Goal: Transaction & Acquisition: Download file/media

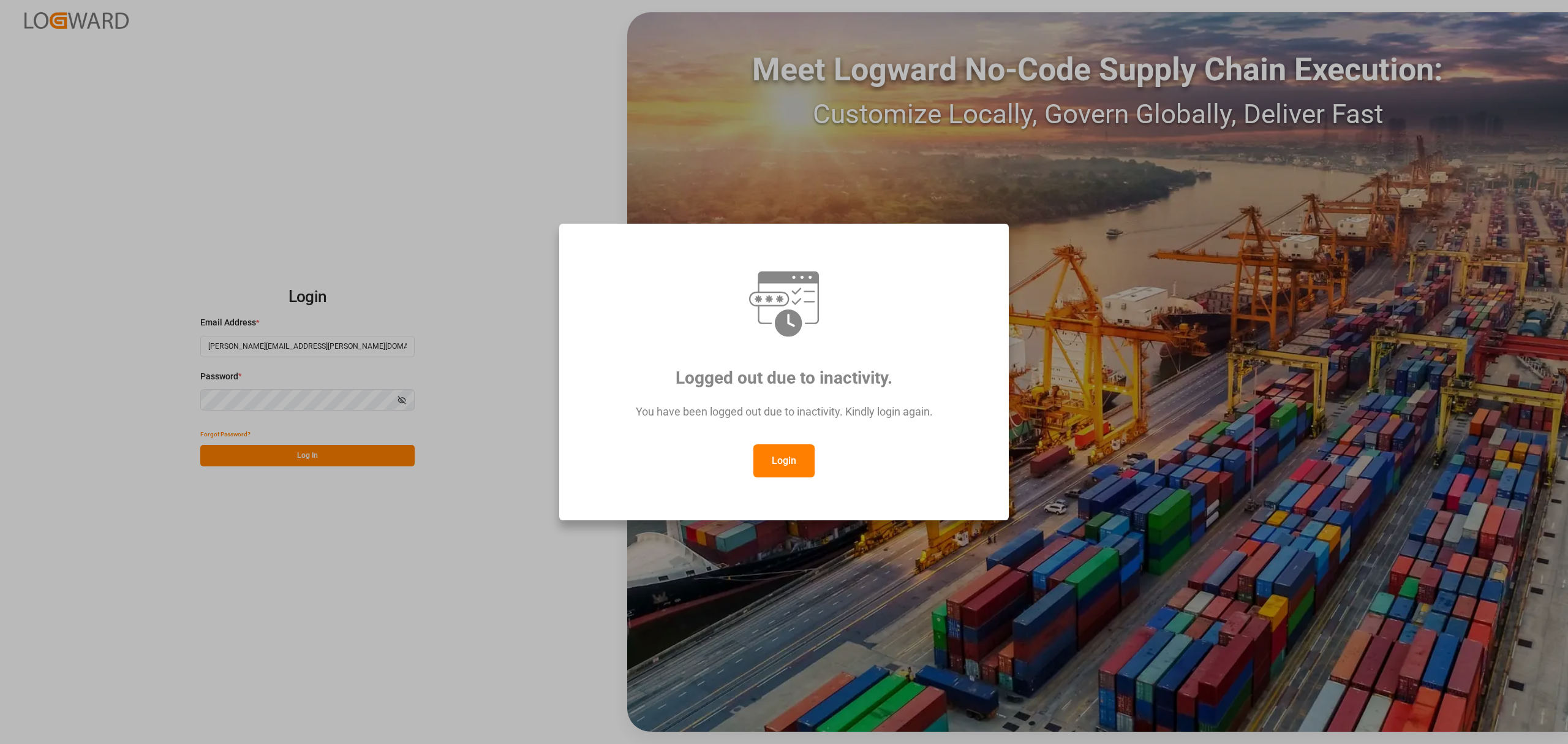
click at [780, 469] on button "Login" at bounding box center [784, 461] width 61 height 33
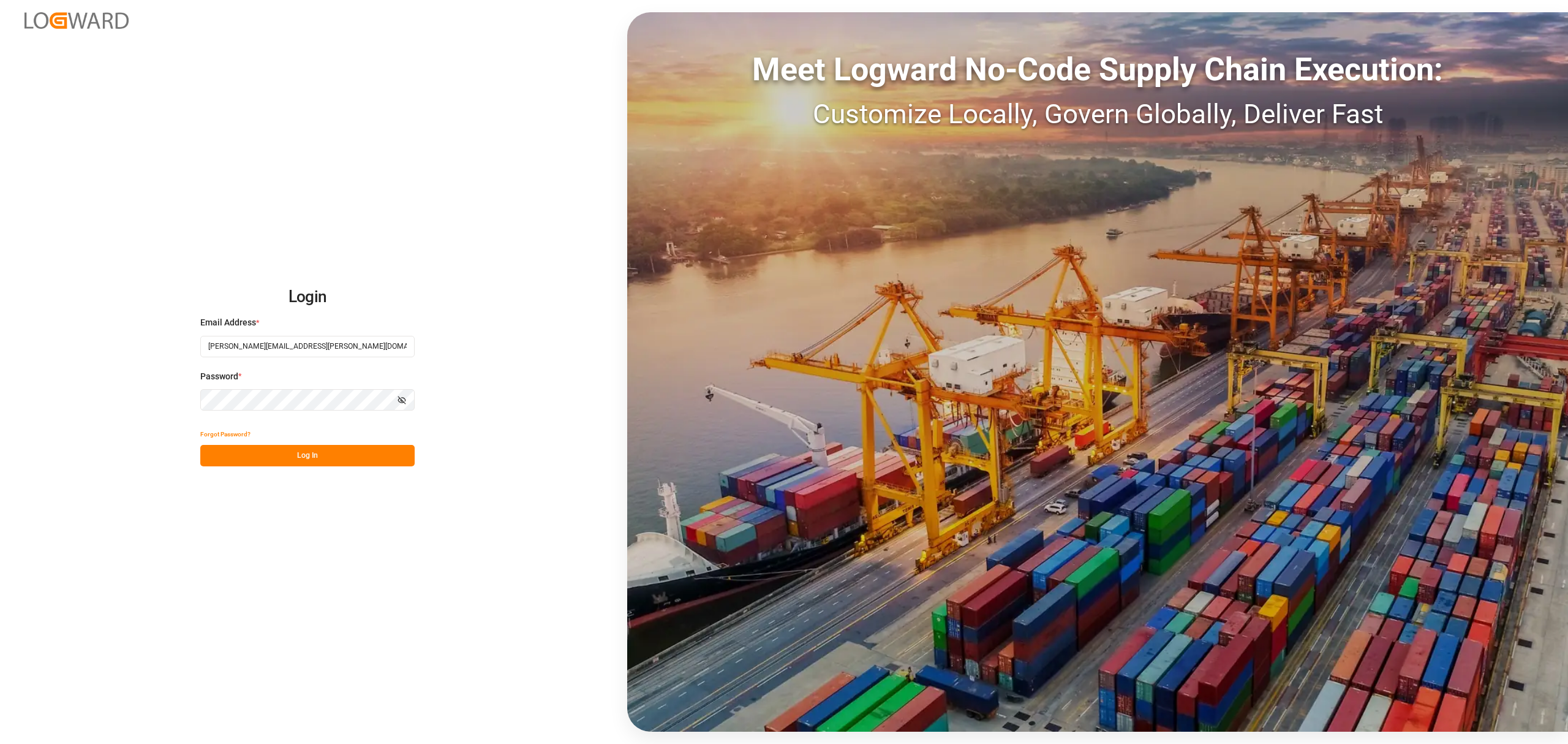
click at [302, 454] on button "Log In" at bounding box center [307, 455] width 214 height 21
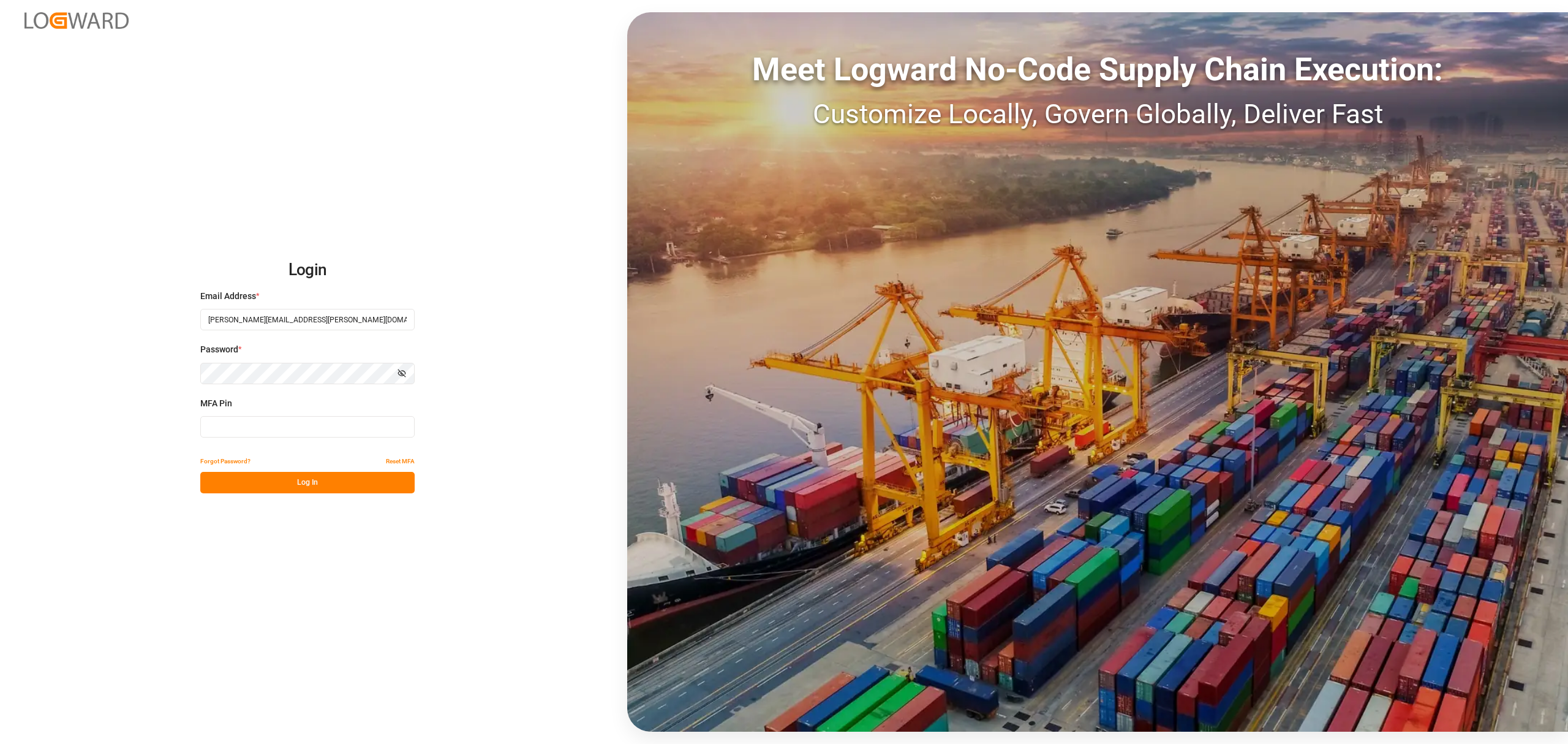
click at [291, 423] on input at bounding box center [307, 426] width 214 height 21
type input "494216"
click at [295, 481] on button "Log In" at bounding box center [307, 481] width 214 height 21
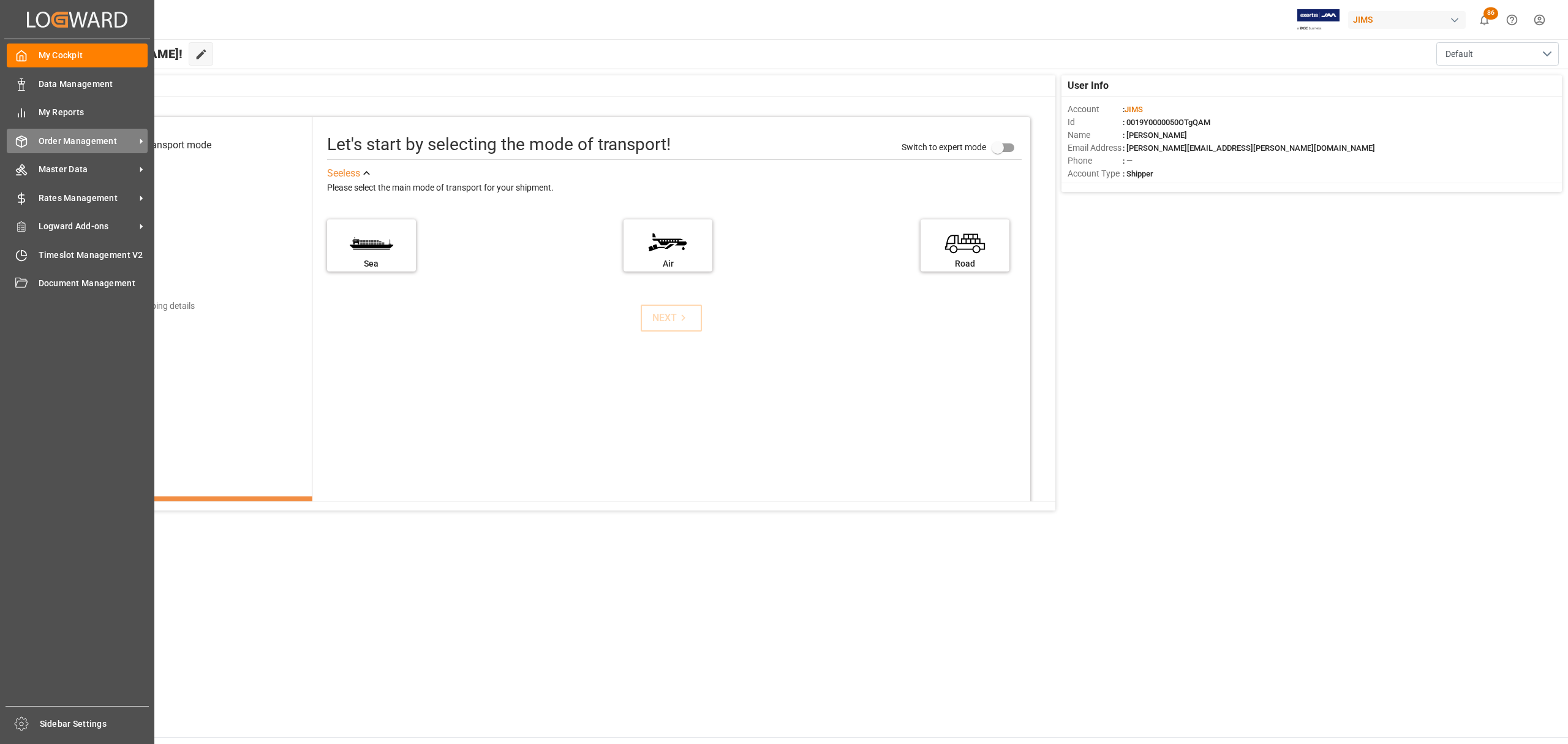
click at [89, 138] on span "Order Management" at bounding box center [87, 141] width 96 height 13
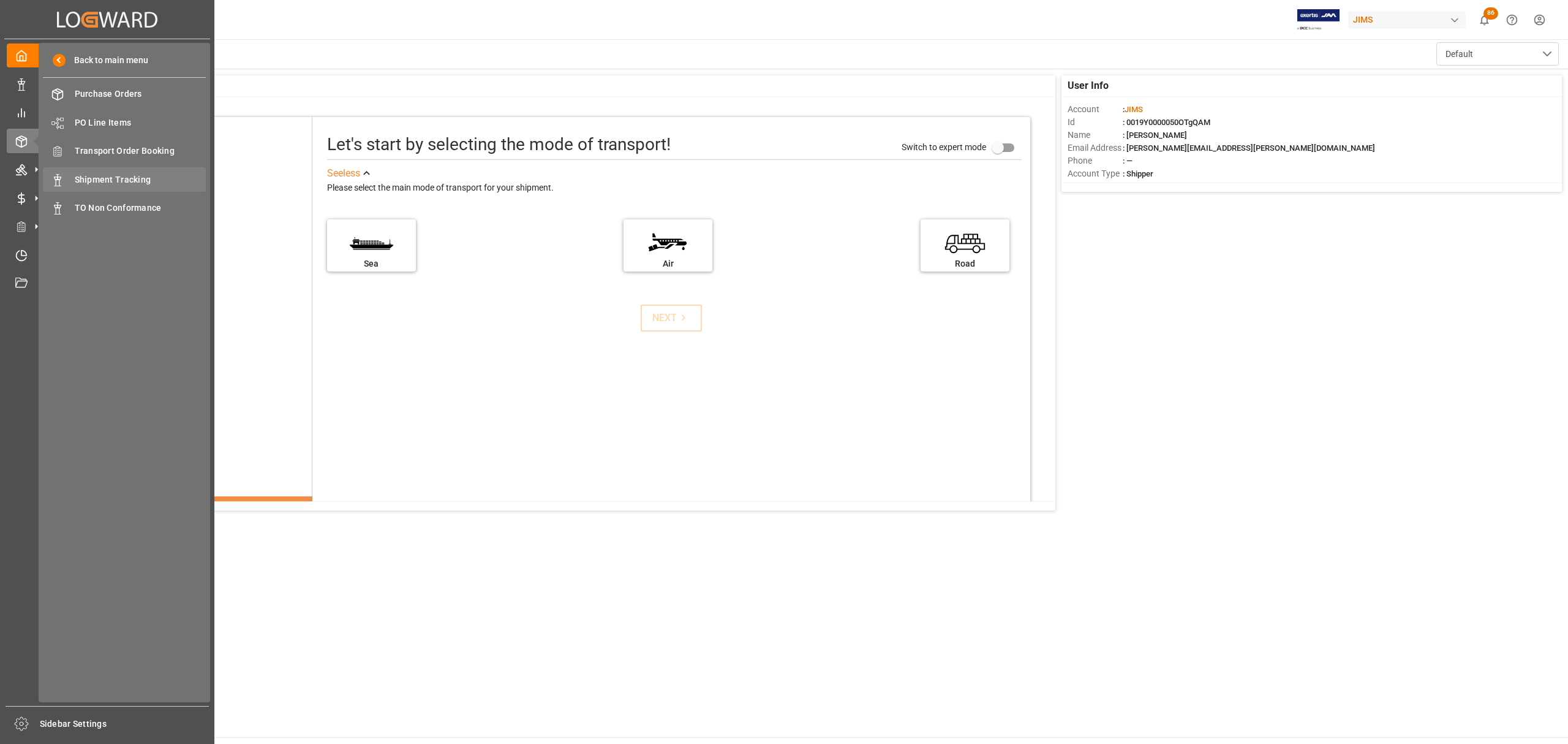
click at [128, 176] on span "Shipment Tracking" at bounding box center [141, 180] width 132 height 13
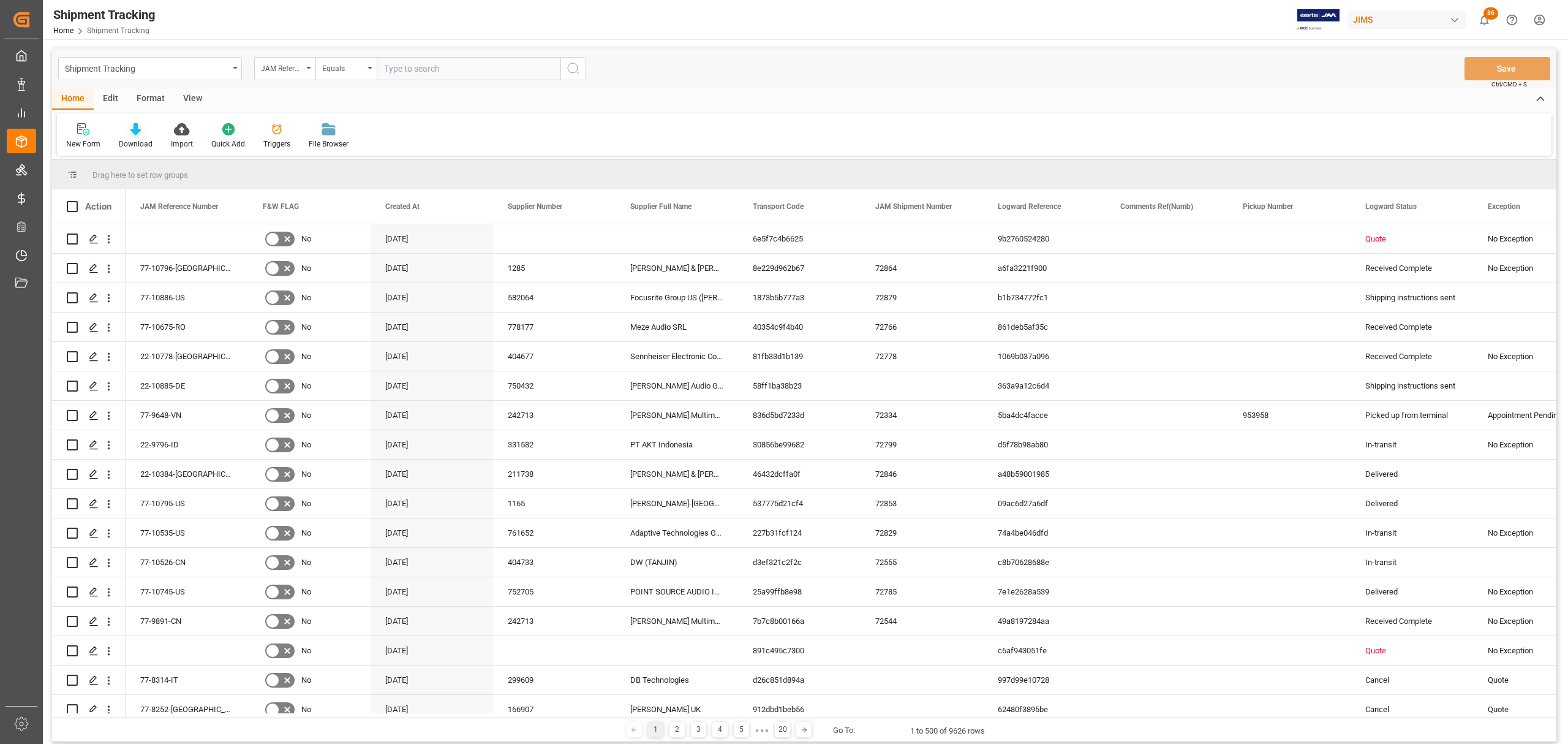
click at [135, 125] on icon at bounding box center [135, 129] width 10 height 12
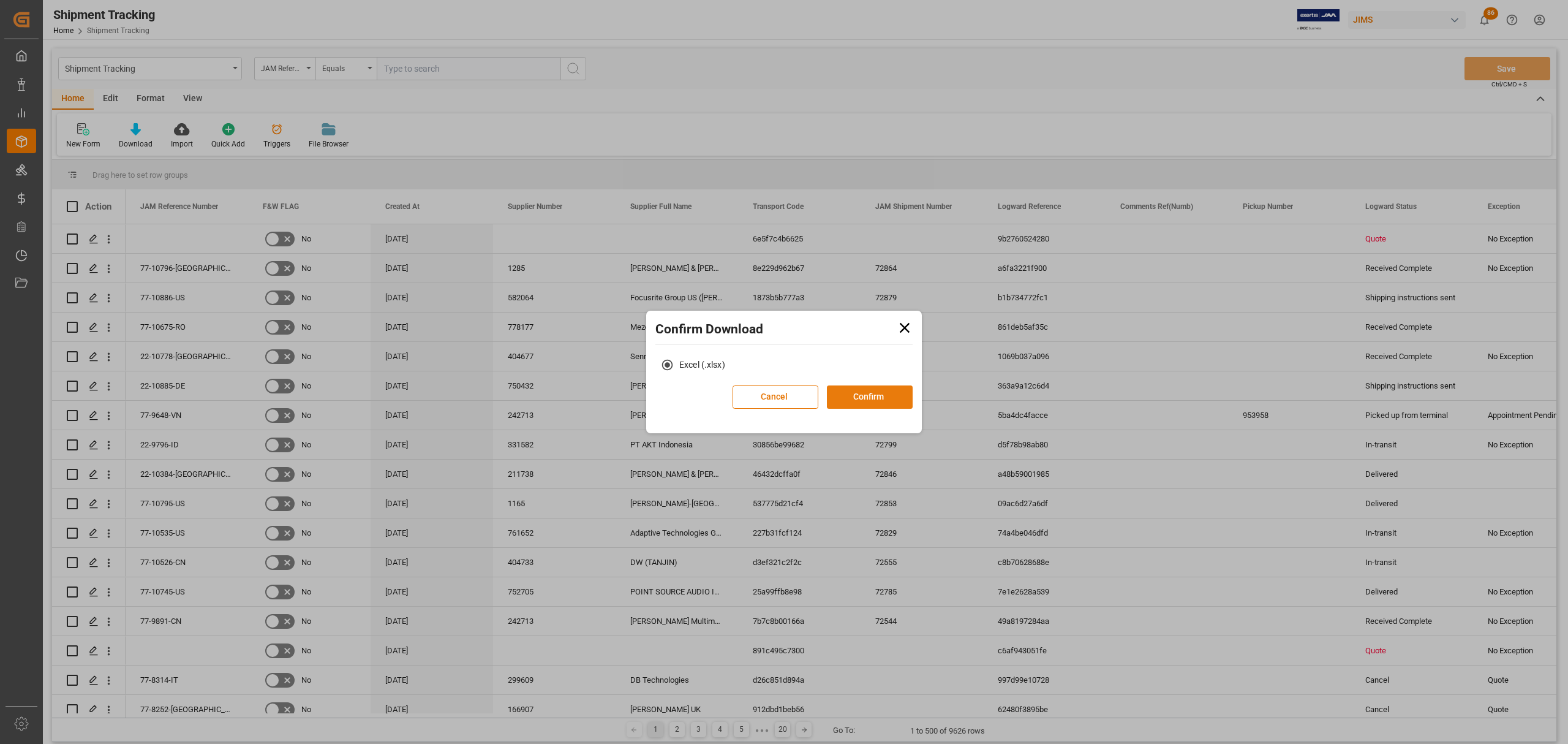
click at [873, 396] on button "Confirm" at bounding box center [869, 396] width 85 height 23
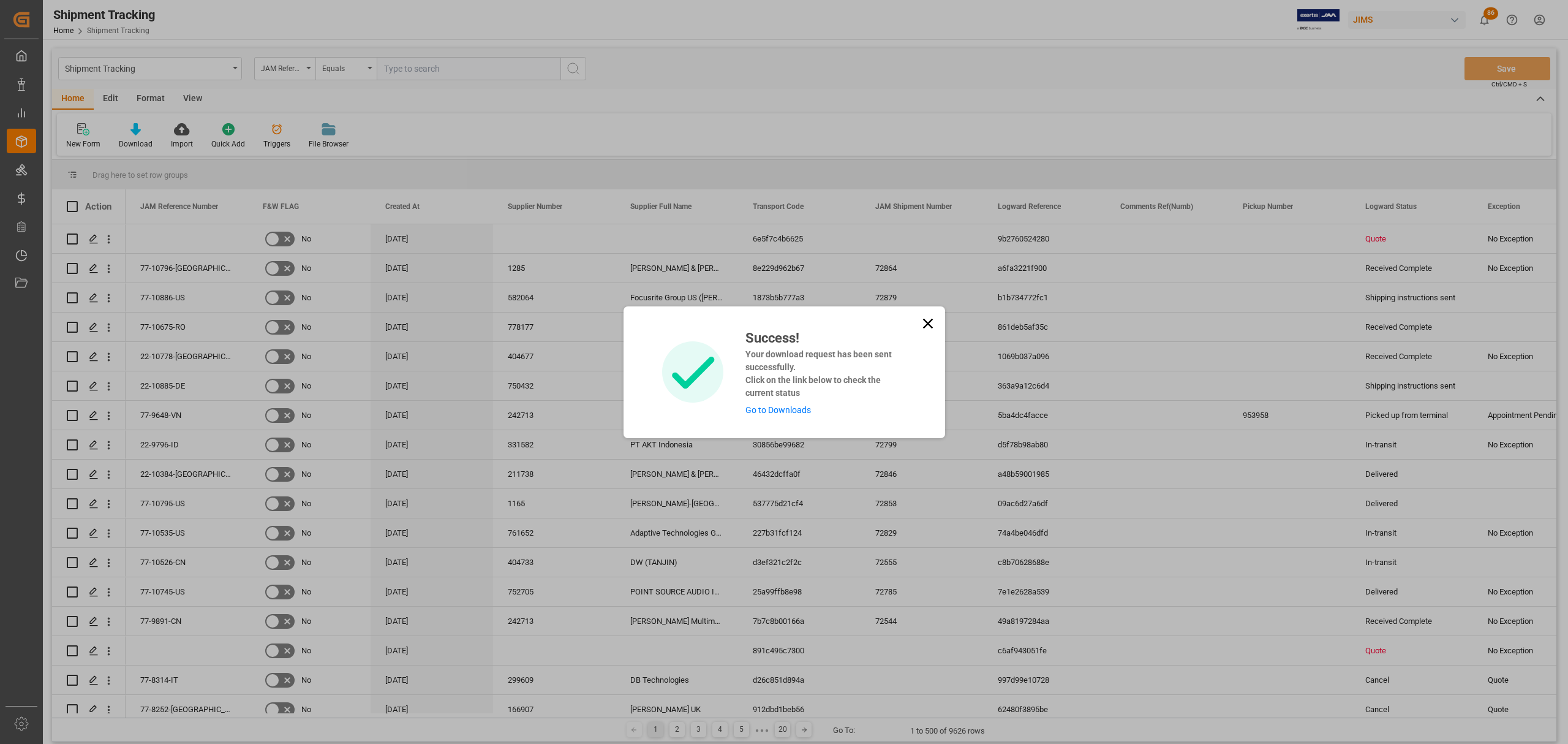
click at [785, 406] on link "Go to Downloads" at bounding box center [778, 409] width 66 height 10
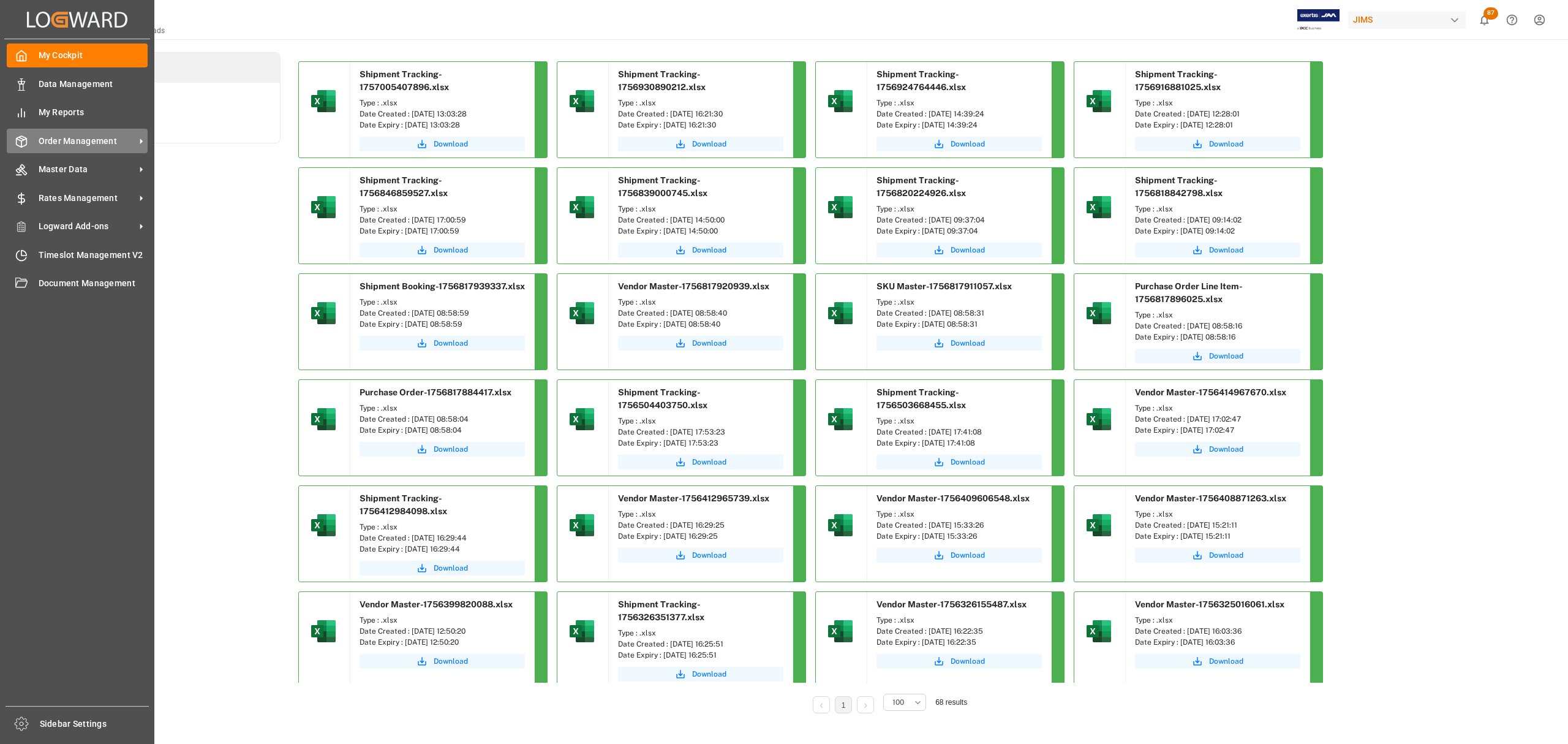
click at [64, 138] on span "Order Management" at bounding box center [87, 141] width 96 height 13
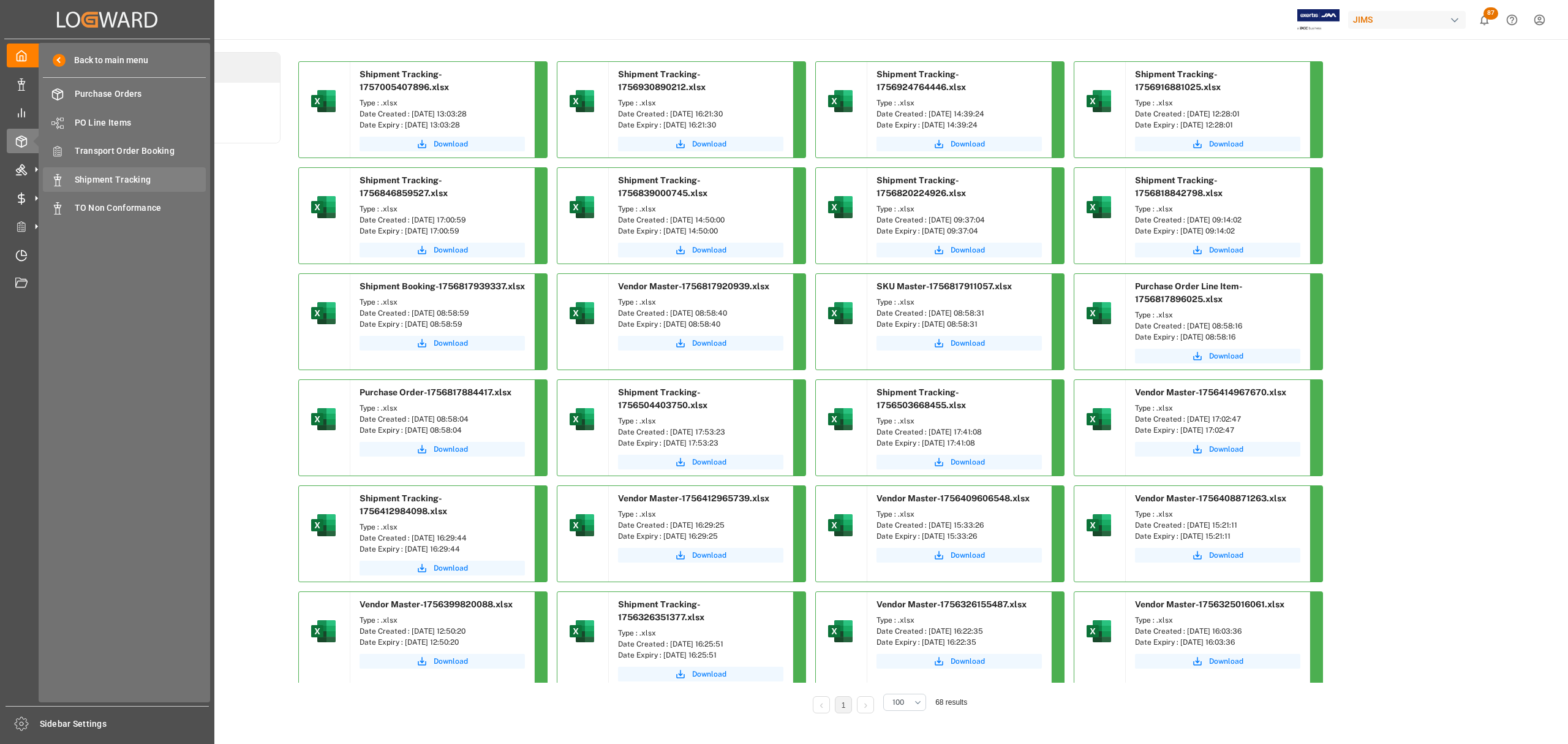
click at [133, 177] on span "Shipment Tracking" at bounding box center [141, 180] width 132 height 13
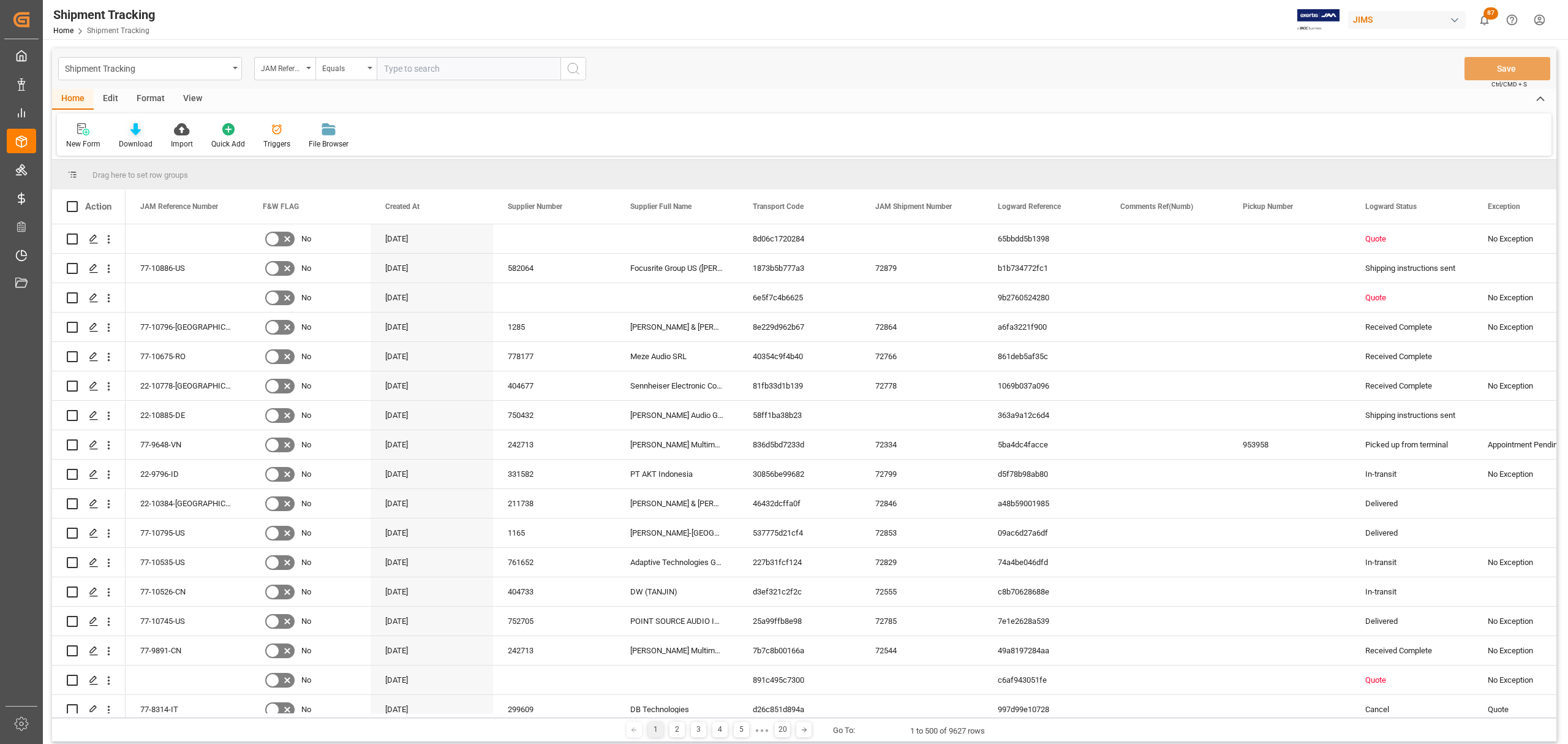
click at [134, 133] on icon at bounding box center [135, 129] width 10 height 12
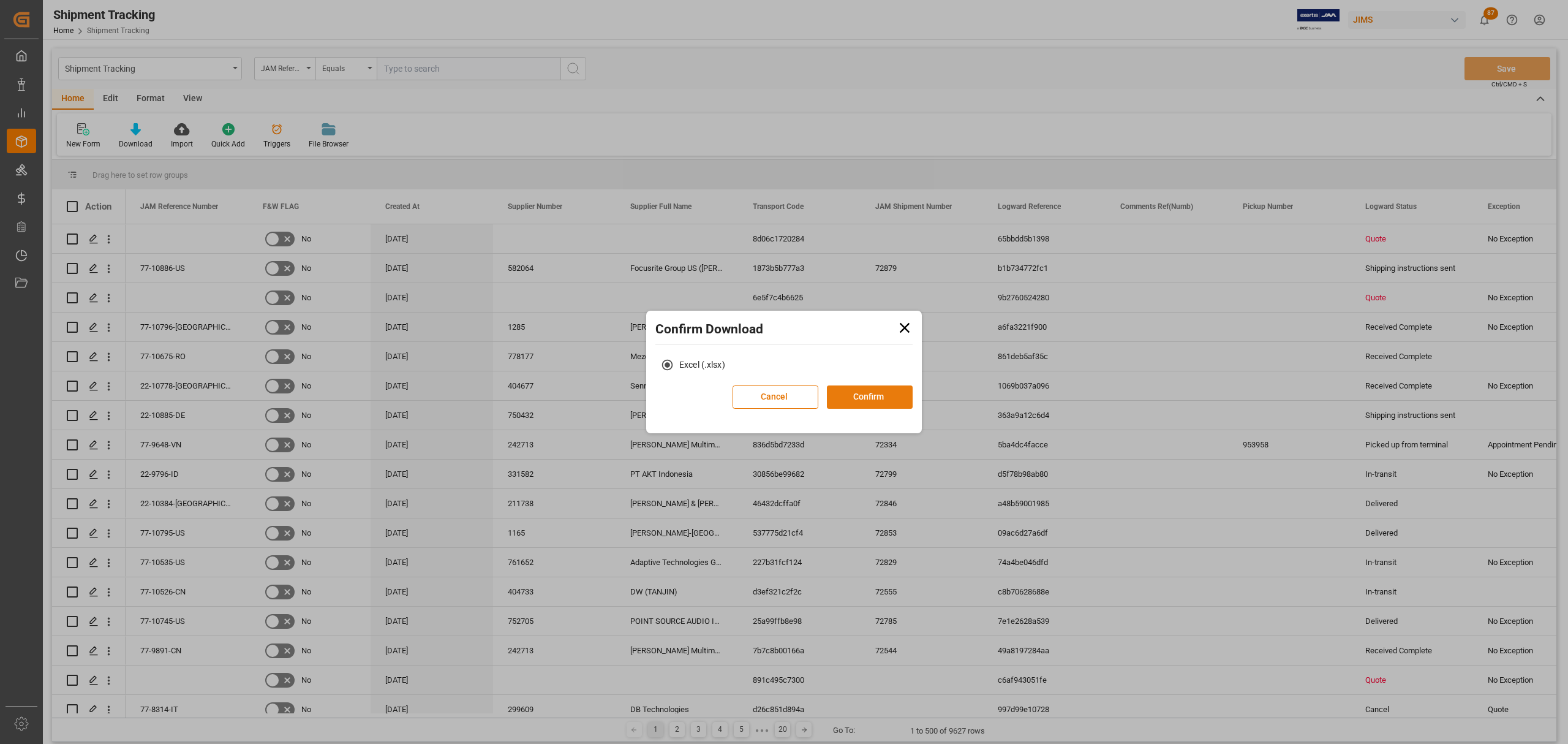
click at [855, 392] on button "Confirm" at bounding box center [869, 396] width 85 height 23
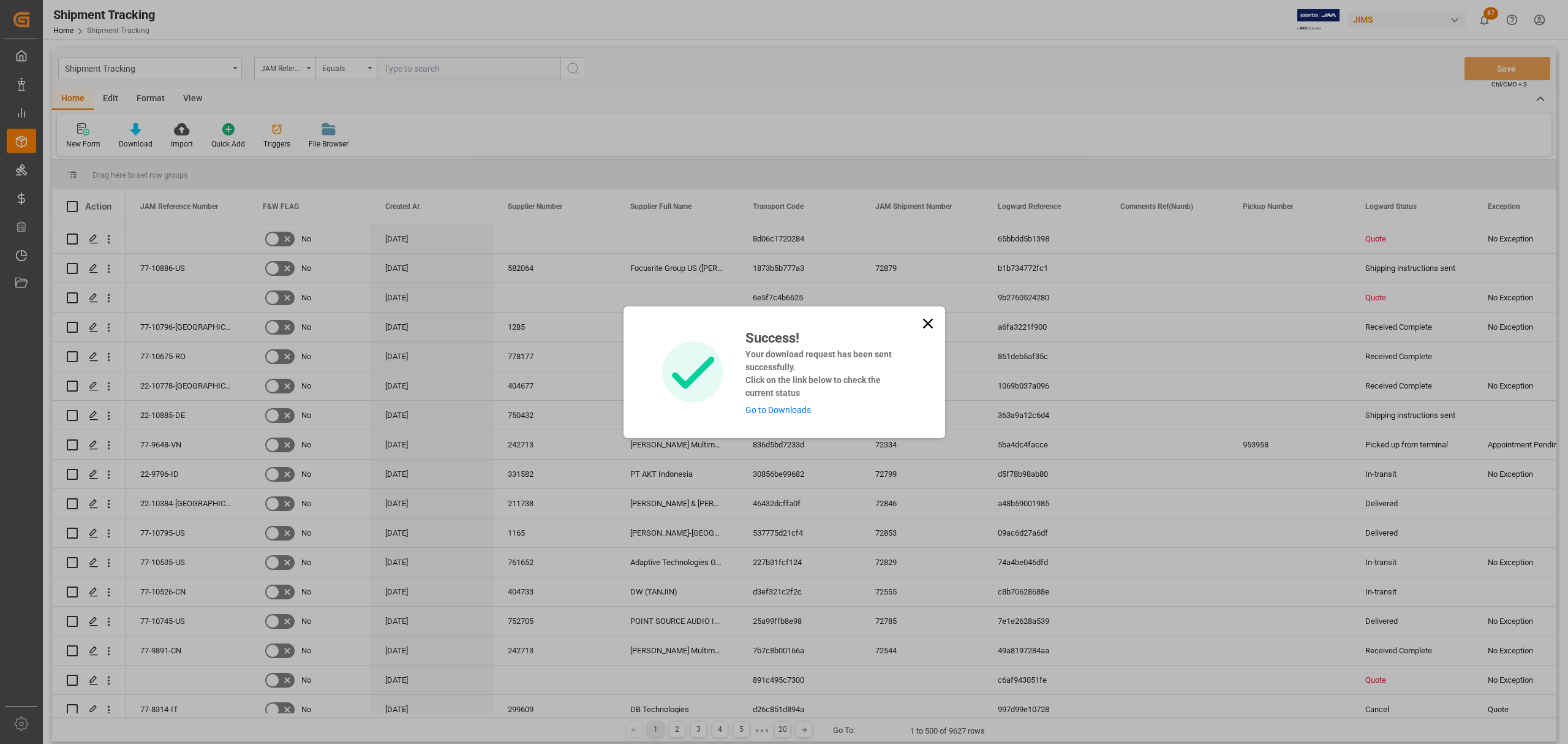
click at [763, 413] on link "Go to Downloads" at bounding box center [778, 409] width 66 height 10
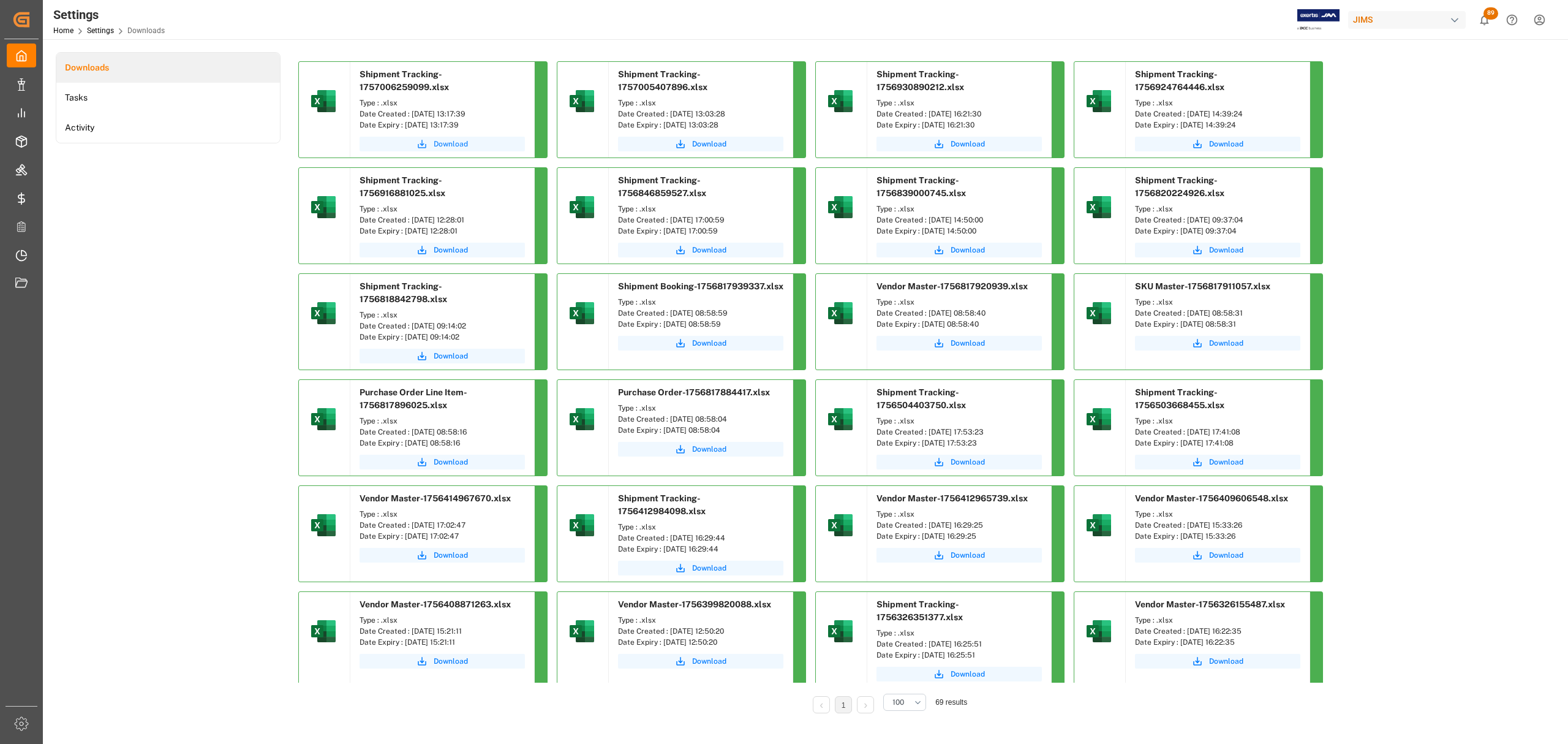
click at [443, 141] on span "Download" at bounding box center [450, 144] width 34 height 11
